Goal: Find specific page/section: Find specific page/section

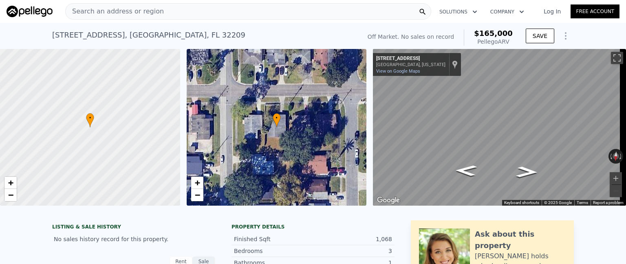
click at [315, 4] on div "Search an address or region" at bounding box center [248, 11] width 366 height 16
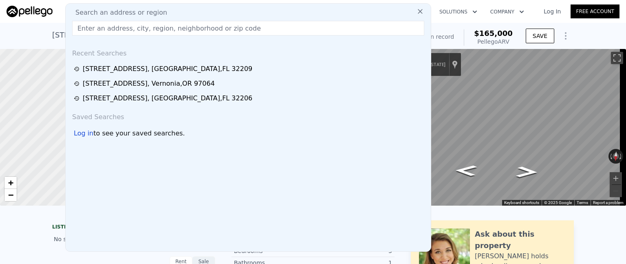
type input "v"
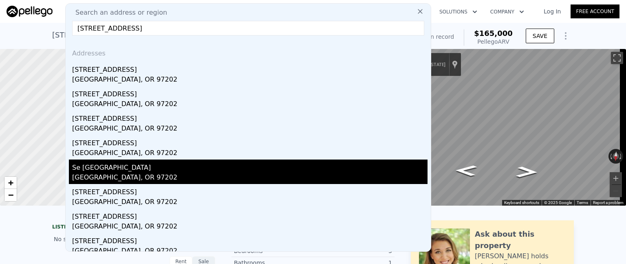
type input "[STREET_ADDRESS]"
click at [155, 168] on div "Se [GEOGRAPHIC_DATA]" at bounding box center [250, 165] width 356 height 13
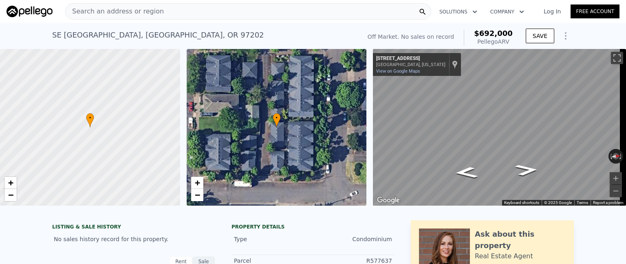
click at [100, 17] on div "Search an address or region" at bounding box center [115, 11] width 98 height 15
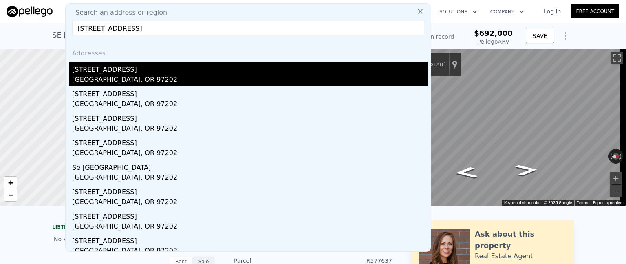
type input "[STREET_ADDRESS]"
click at [121, 71] on div "[STREET_ADDRESS]" at bounding box center [250, 68] width 356 height 13
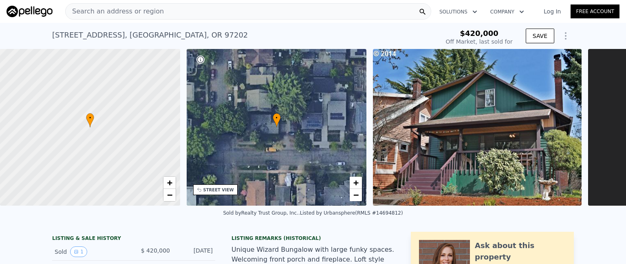
click at [96, 9] on span "Search an address or region" at bounding box center [115, 12] width 98 height 10
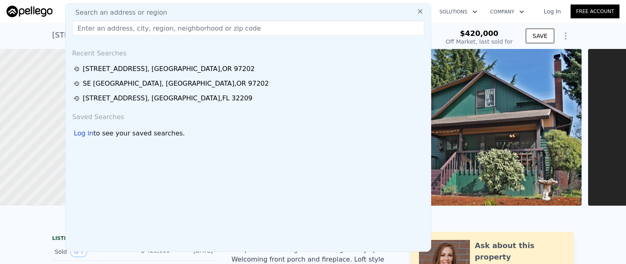
click at [144, 29] on input "text" at bounding box center [248, 28] width 352 height 15
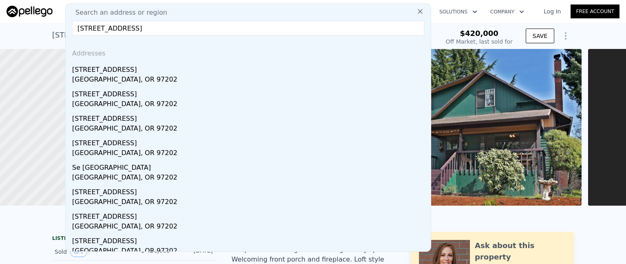
type input "[STREET_ADDRESS]"
